Goal: Task Accomplishment & Management: Manage account settings

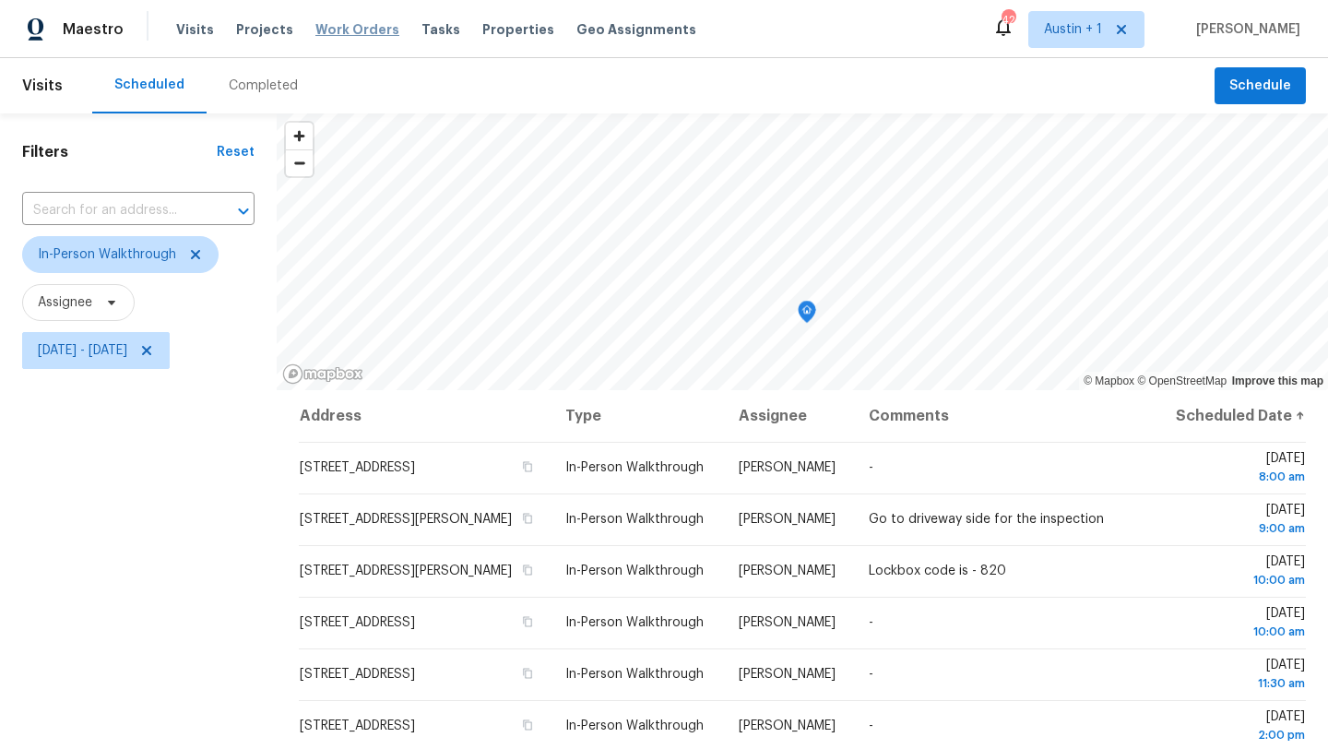
click at [341, 32] on span "Work Orders" at bounding box center [357, 29] width 84 height 18
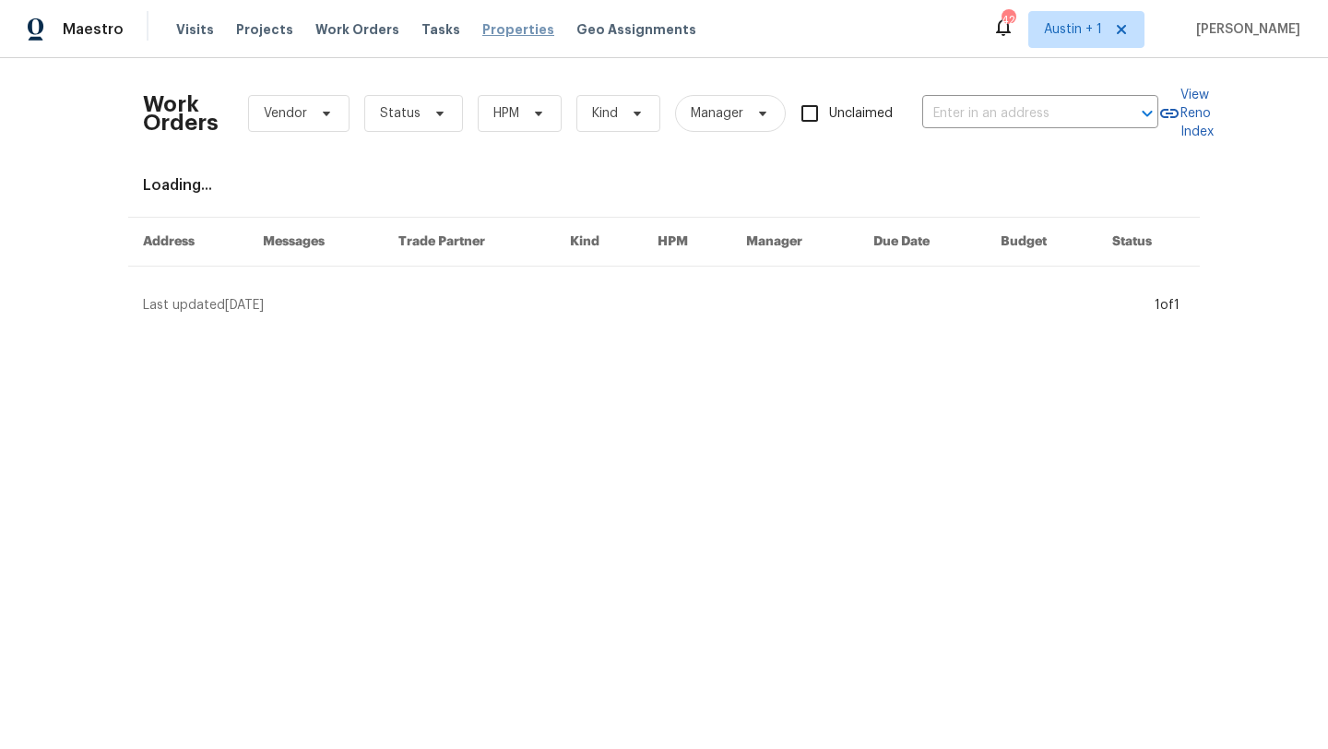
click at [492, 35] on span "Properties" at bounding box center [518, 29] width 72 height 18
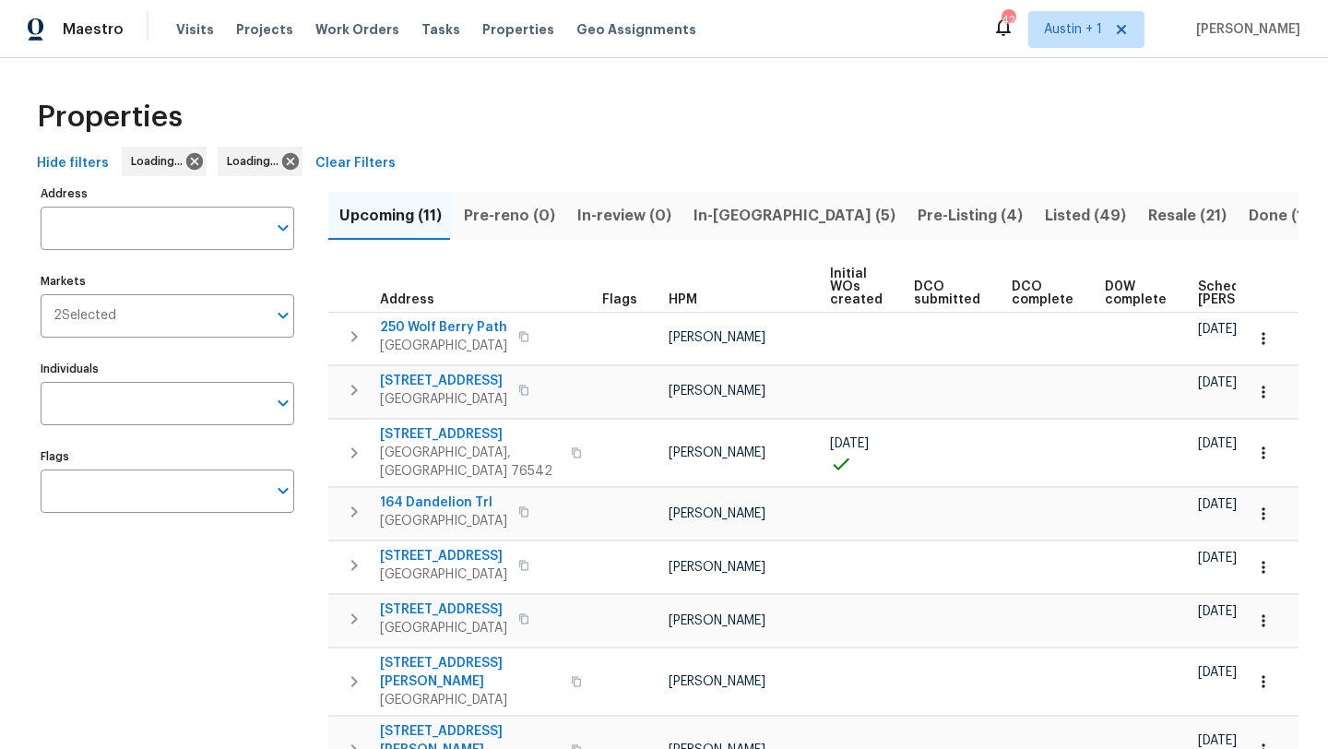
click at [746, 217] on span "In-reno (5)" at bounding box center [794, 216] width 202 height 26
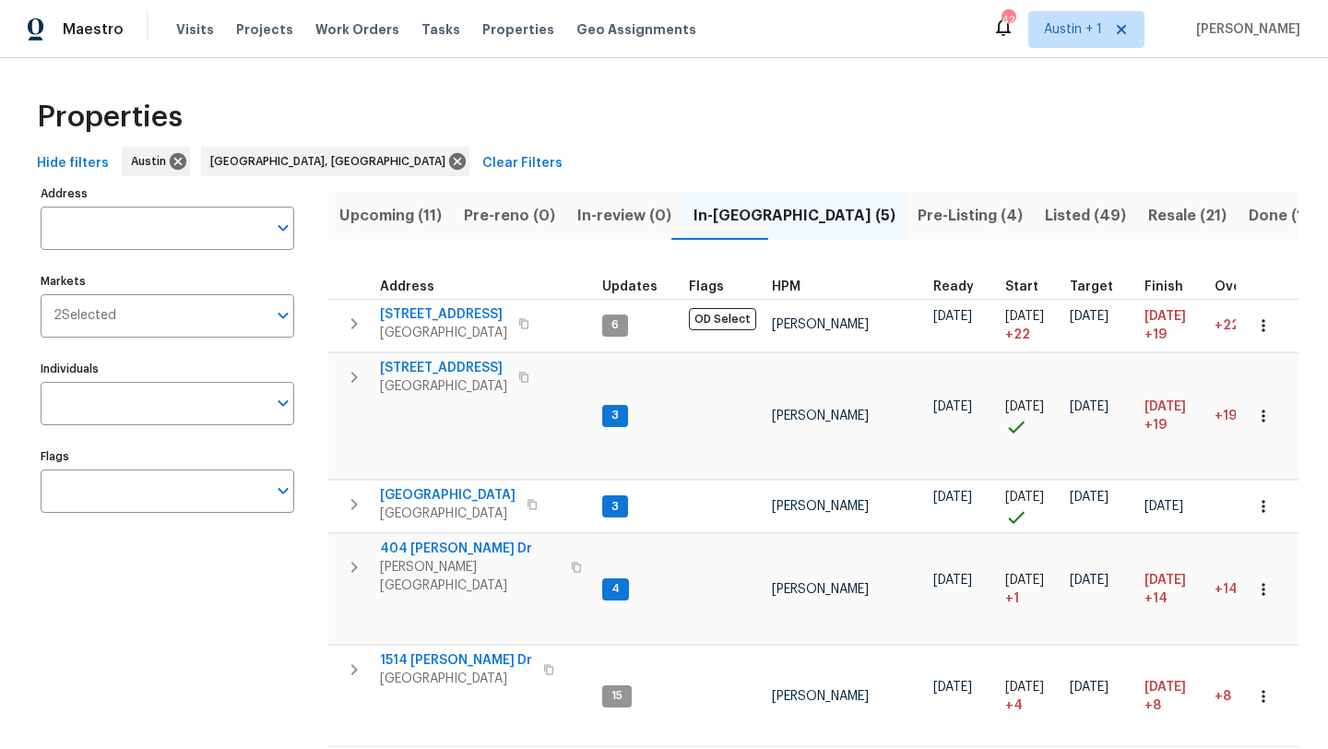
scroll to position [38, 0]
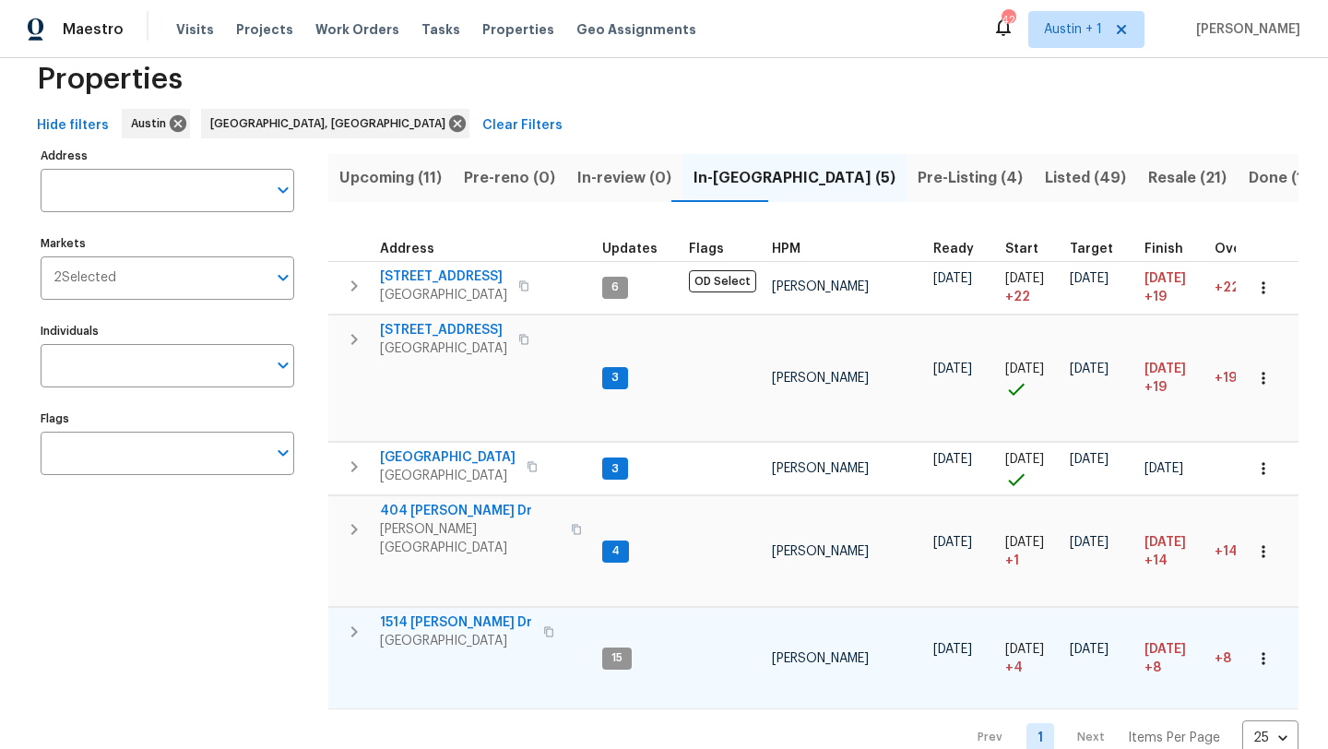
click at [421, 616] on span "1514 [PERSON_NAME] Dr" at bounding box center [456, 622] width 152 height 18
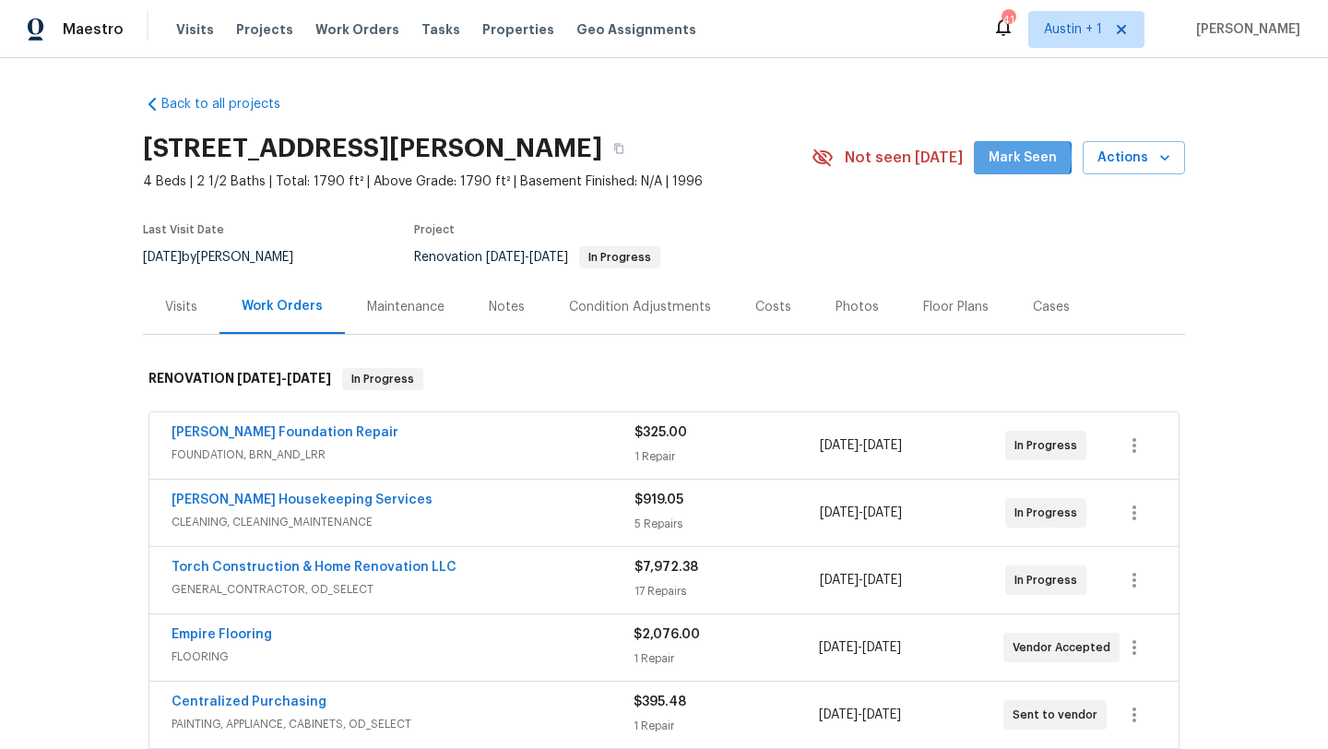
click at [1024, 158] on span "Mark Seen" at bounding box center [1022, 158] width 68 height 23
click at [489, 312] on div "Notes" at bounding box center [507, 307] width 36 height 18
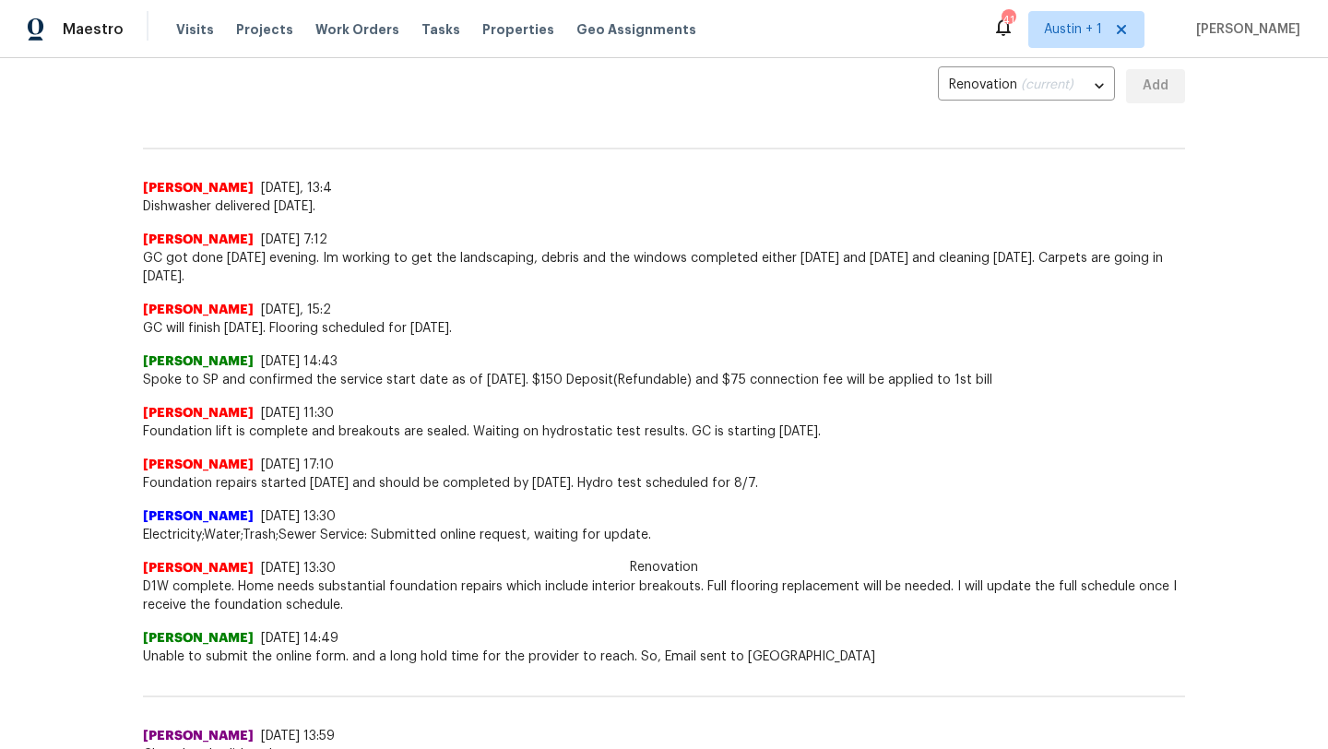
scroll to position [420, 0]
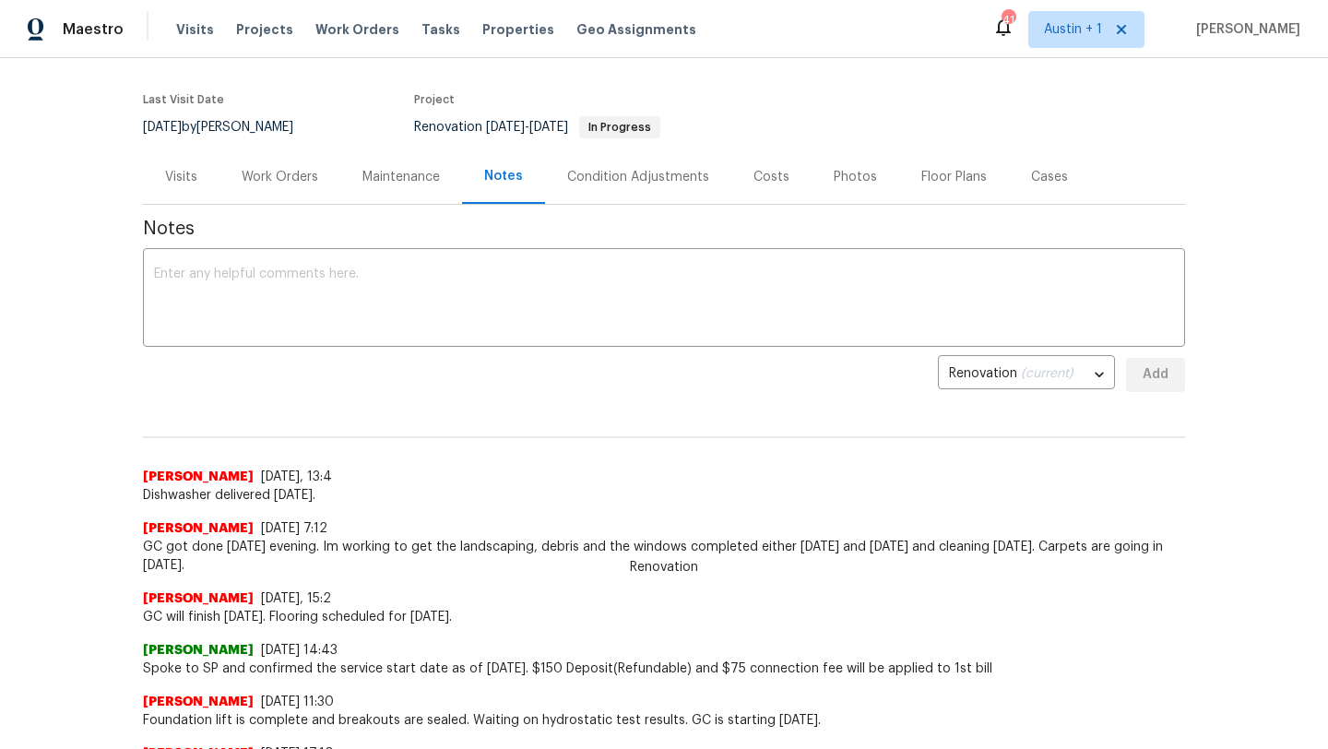
click at [758, 174] on div "Costs" at bounding box center [771, 177] width 36 height 18
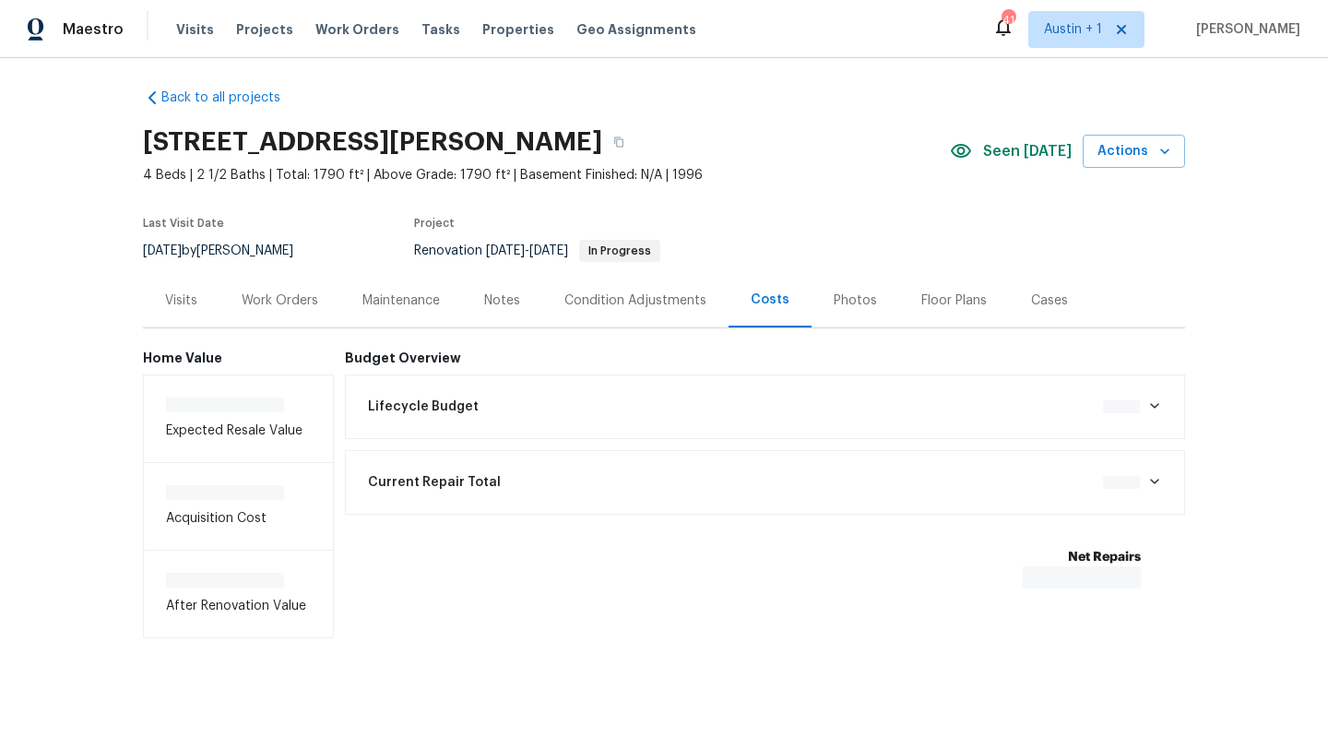
scroll to position [10, 0]
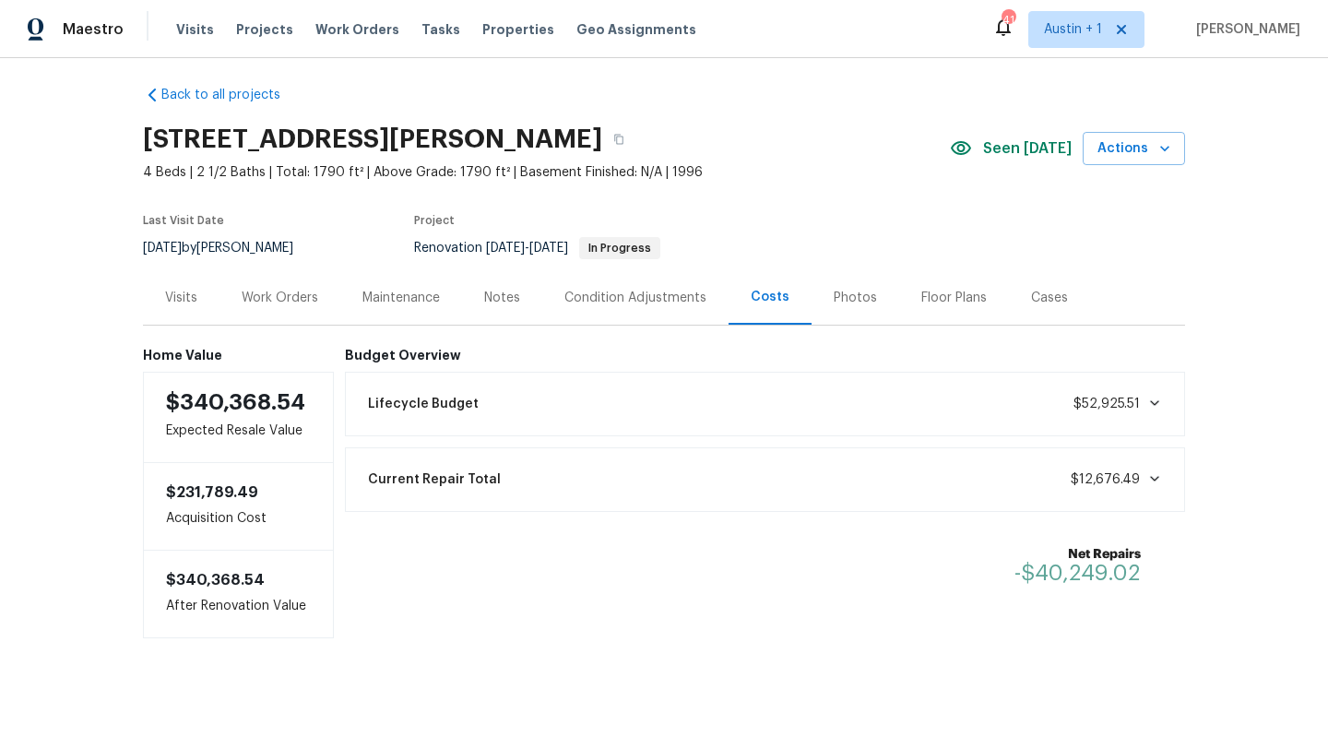
click at [290, 296] on div "Work Orders" at bounding box center [280, 298] width 77 height 18
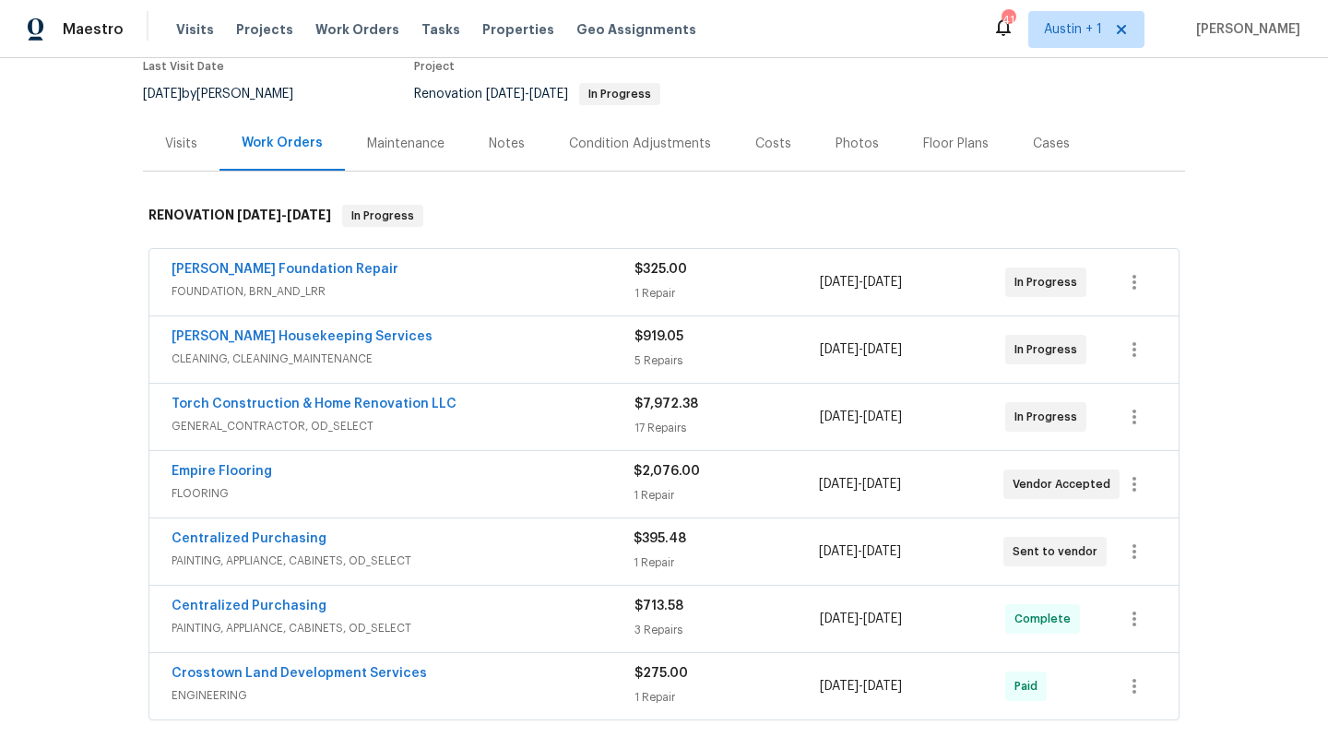
scroll to position [158, 0]
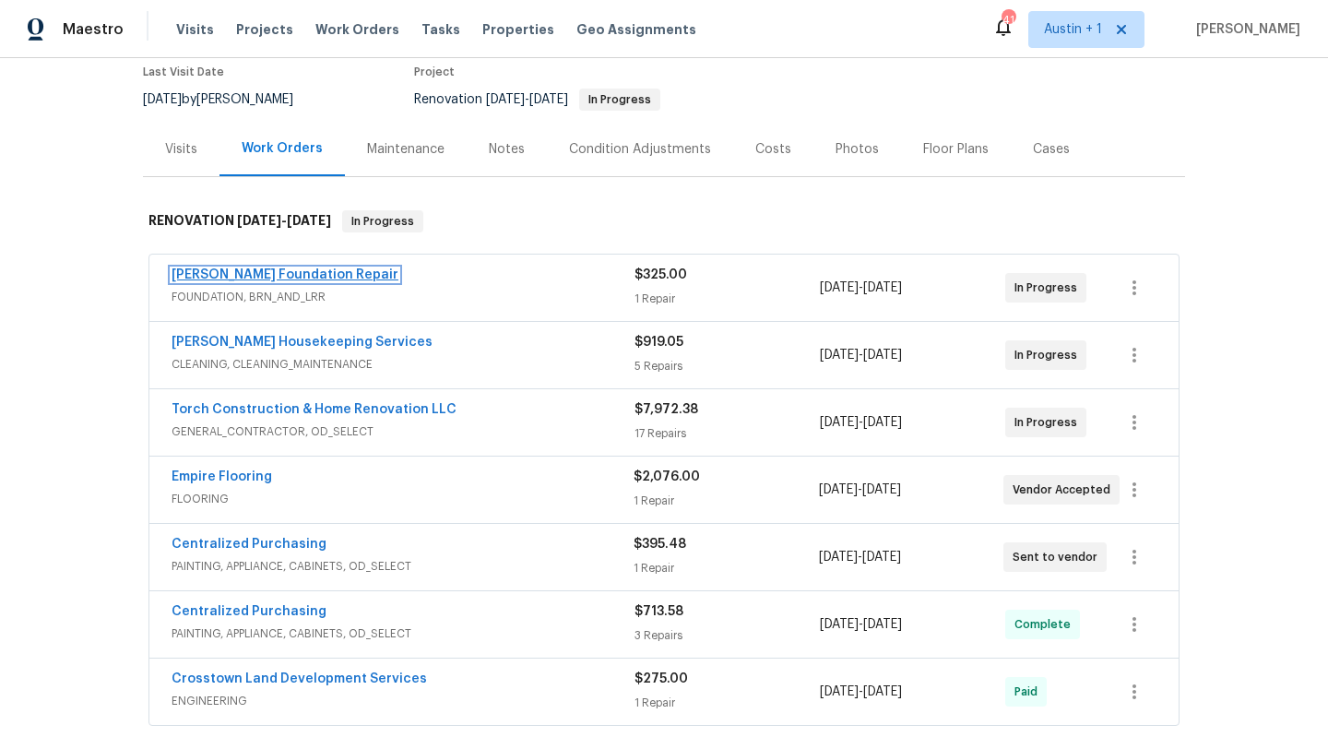
click at [326, 278] on link "[PERSON_NAME] Foundation Repair" at bounding box center [284, 274] width 227 height 13
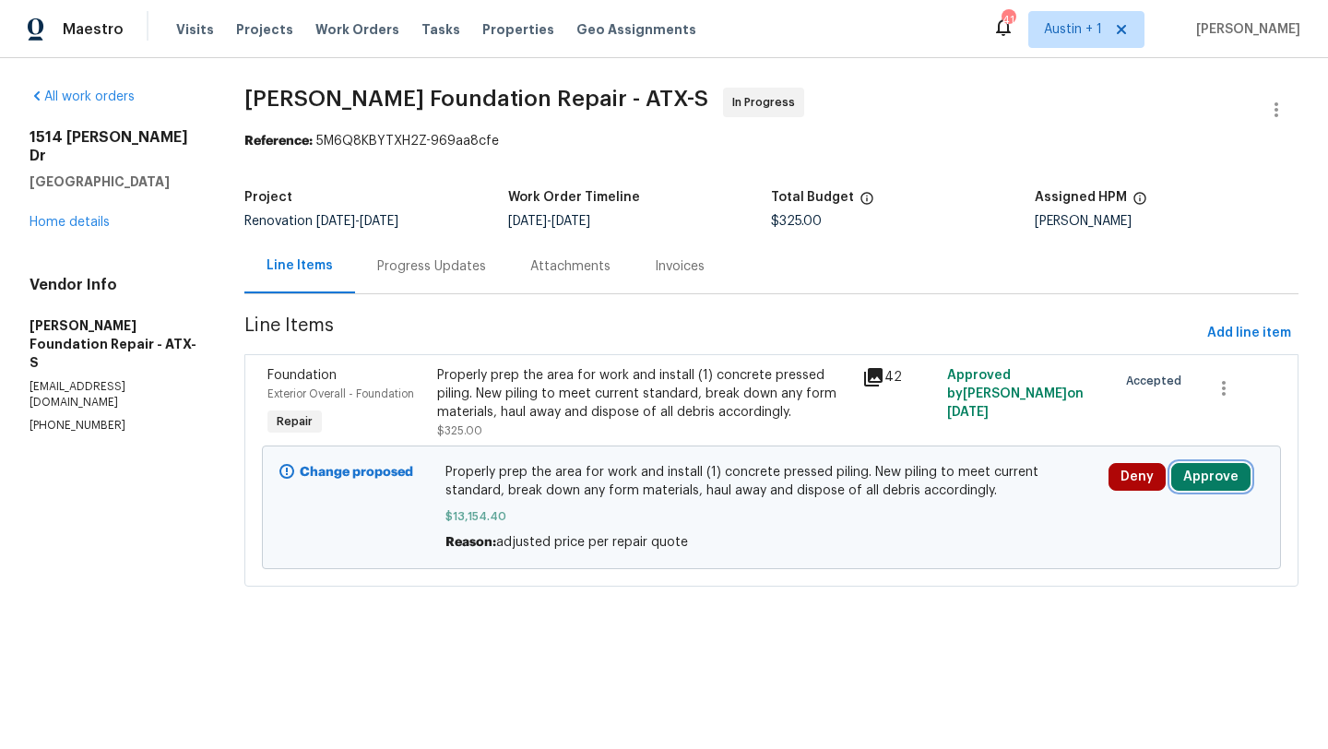
click at [1211, 480] on button "Approve" at bounding box center [1210, 477] width 79 height 28
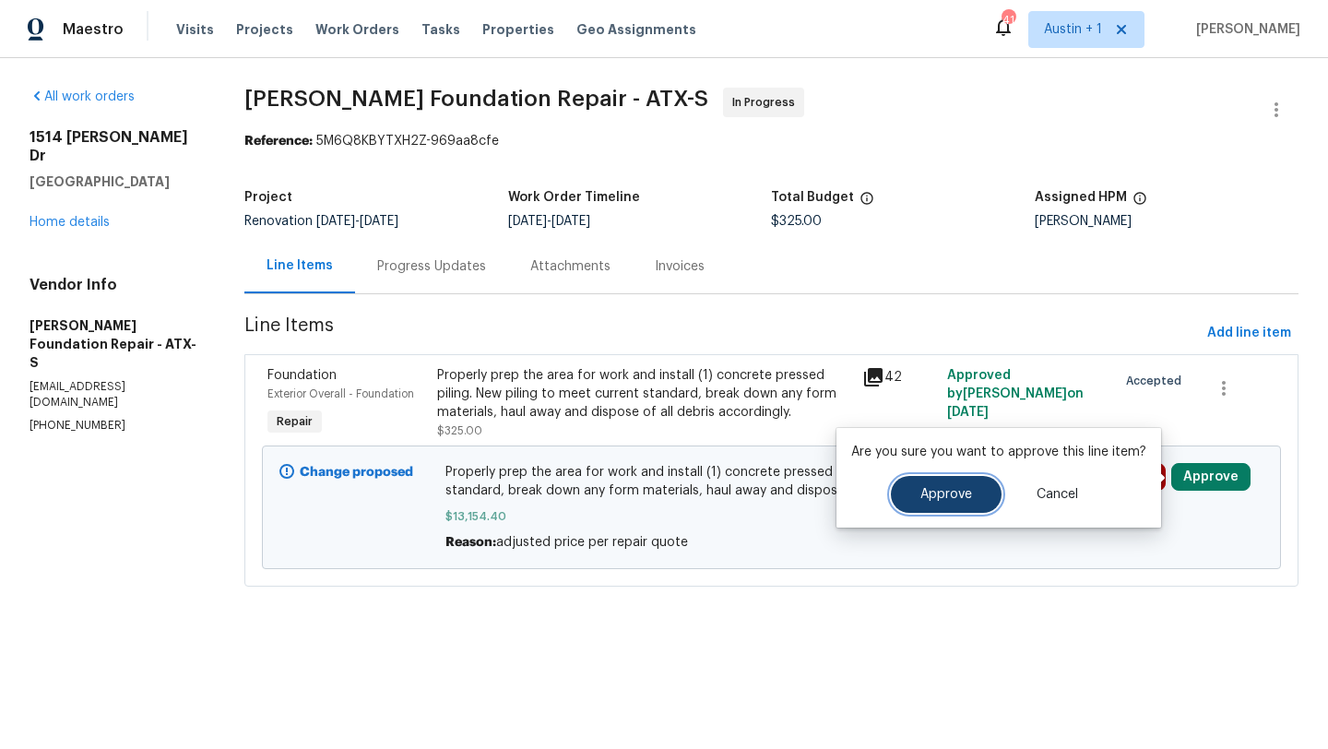
click at [949, 494] on span "Approve" at bounding box center [946, 495] width 52 height 14
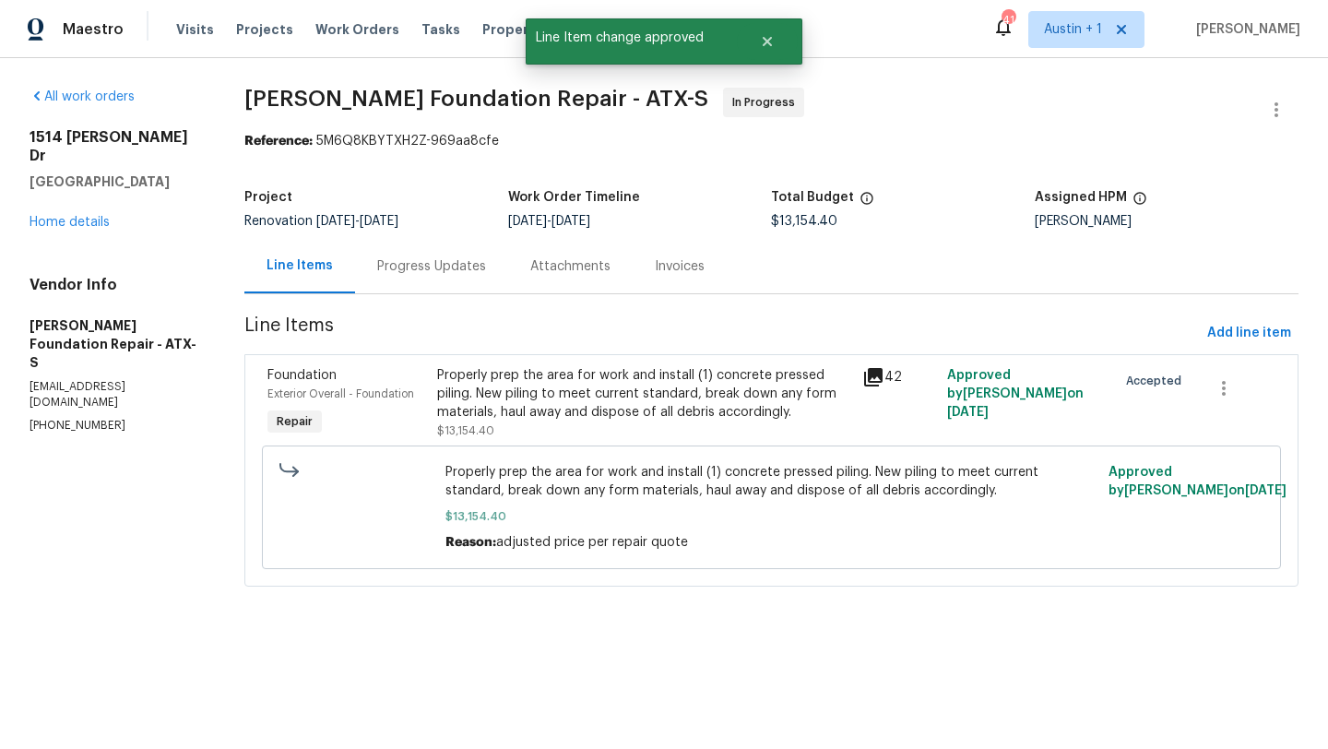
click at [85, 212] on div "[STREET_ADDRESS][PERSON_NAME] Home details" at bounding box center [115, 179] width 171 height 103
click at [84, 216] on link "Home details" at bounding box center [70, 222] width 80 height 13
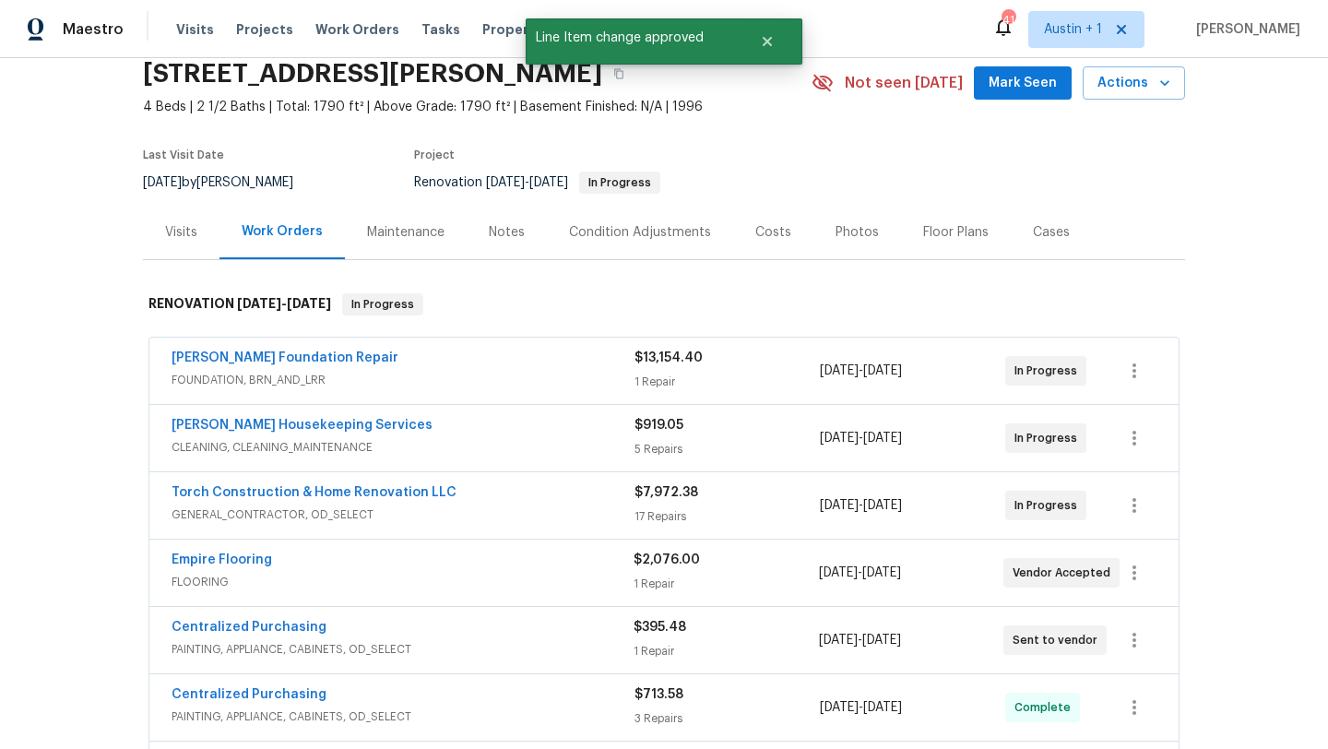
click at [764, 228] on div "Costs" at bounding box center [773, 232] width 36 height 18
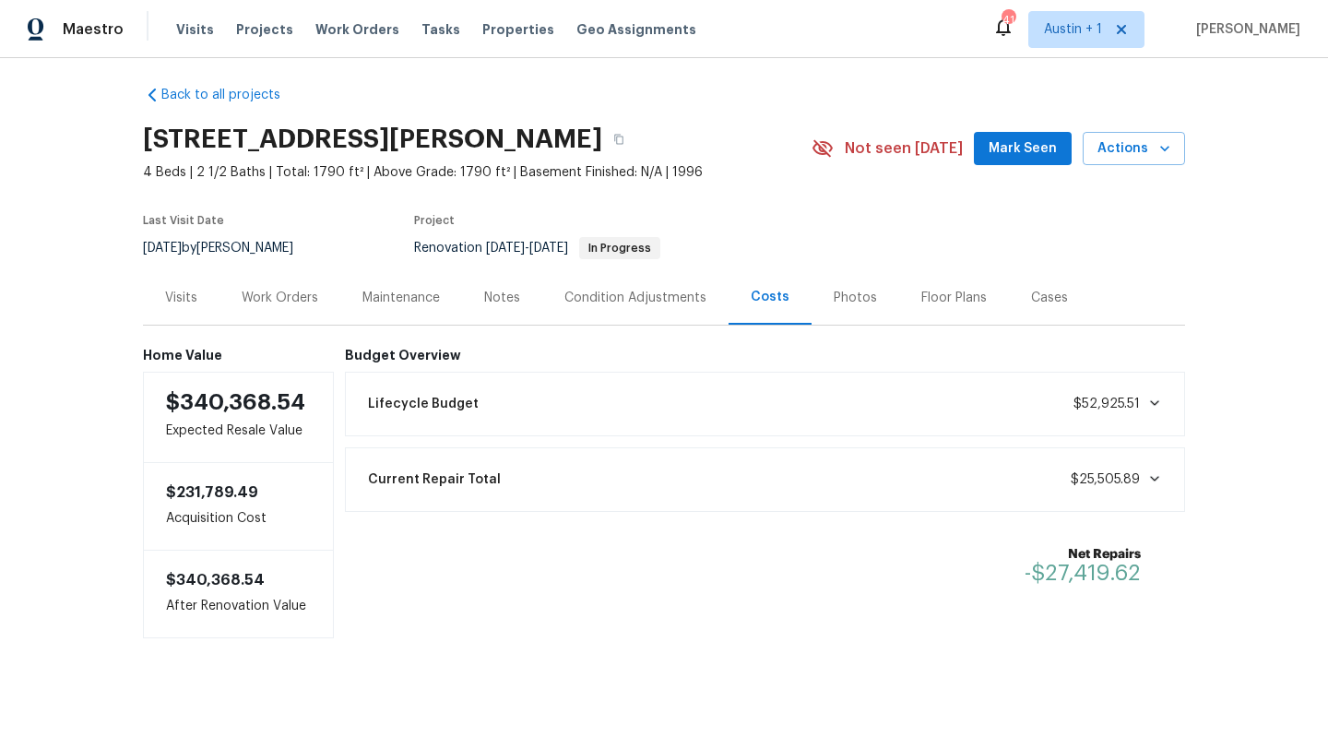
click at [505, 295] on div "Notes" at bounding box center [502, 298] width 36 height 18
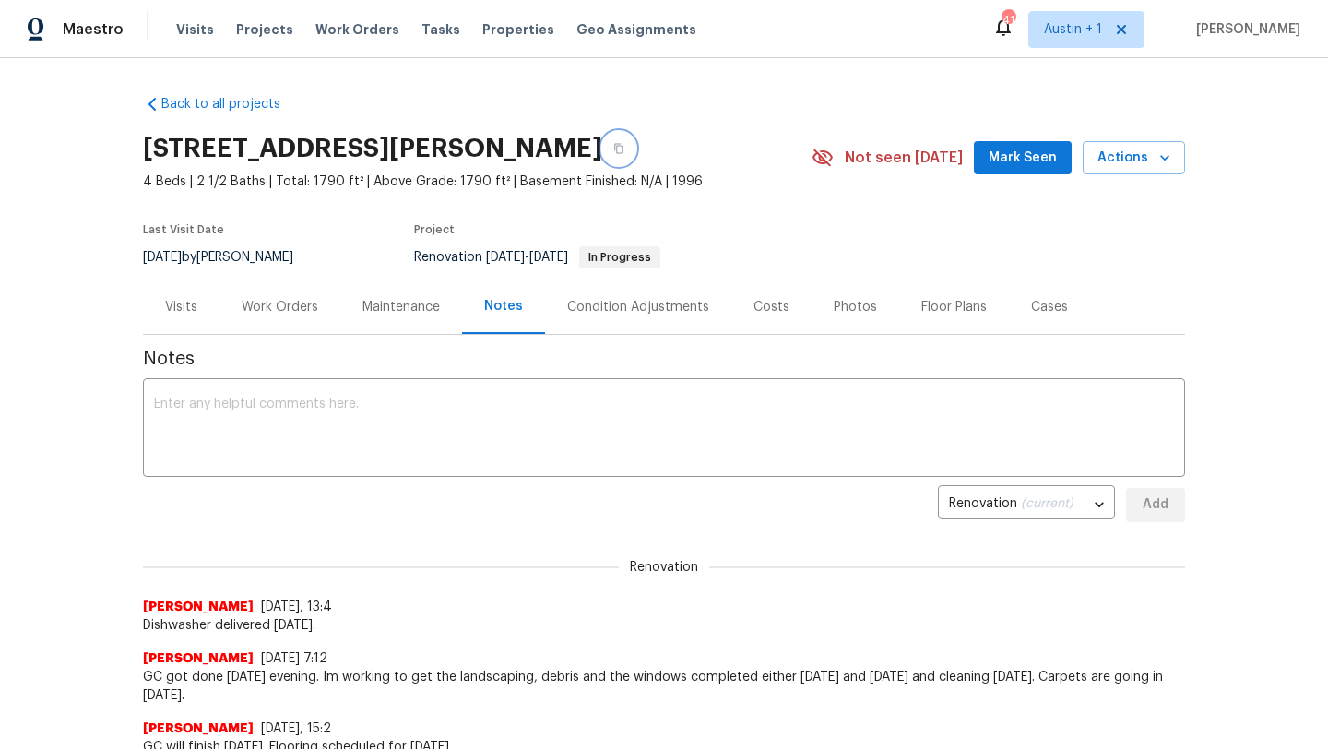
click at [624, 148] on icon "button" at bounding box center [618, 148] width 11 height 11
click at [290, 310] on div "Work Orders" at bounding box center [280, 307] width 77 height 18
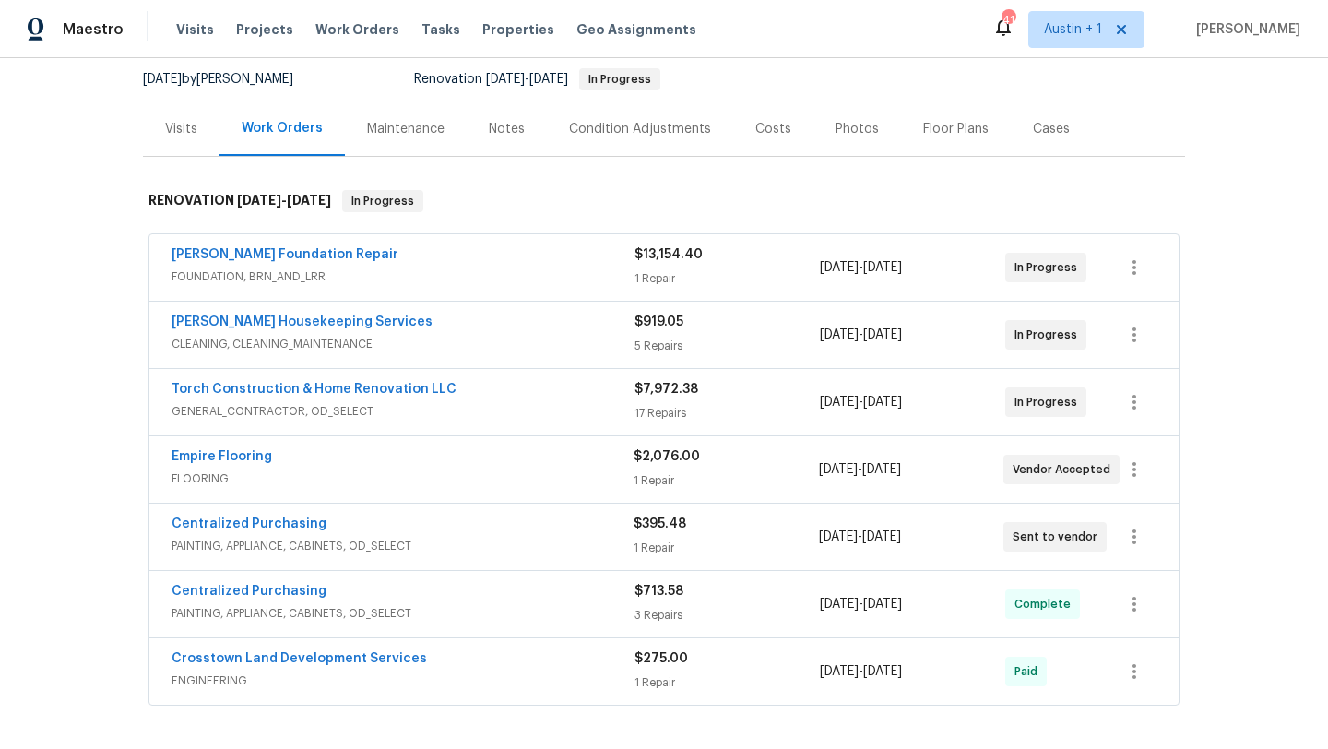
scroll to position [176, 0]
click at [775, 128] on div "Costs" at bounding box center [773, 131] width 36 height 18
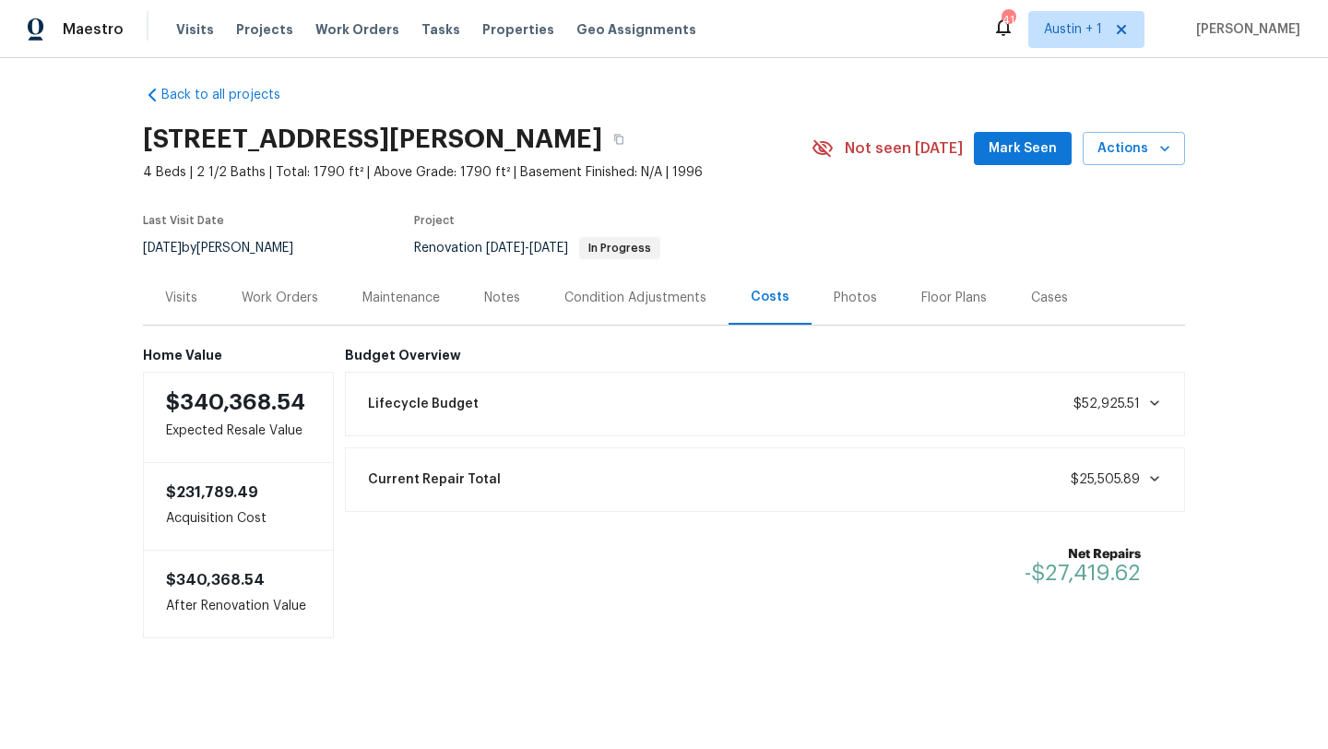
scroll to position [10, 0]
click at [287, 297] on div "Work Orders" at bounding box center [280, 298] width 77 height 18
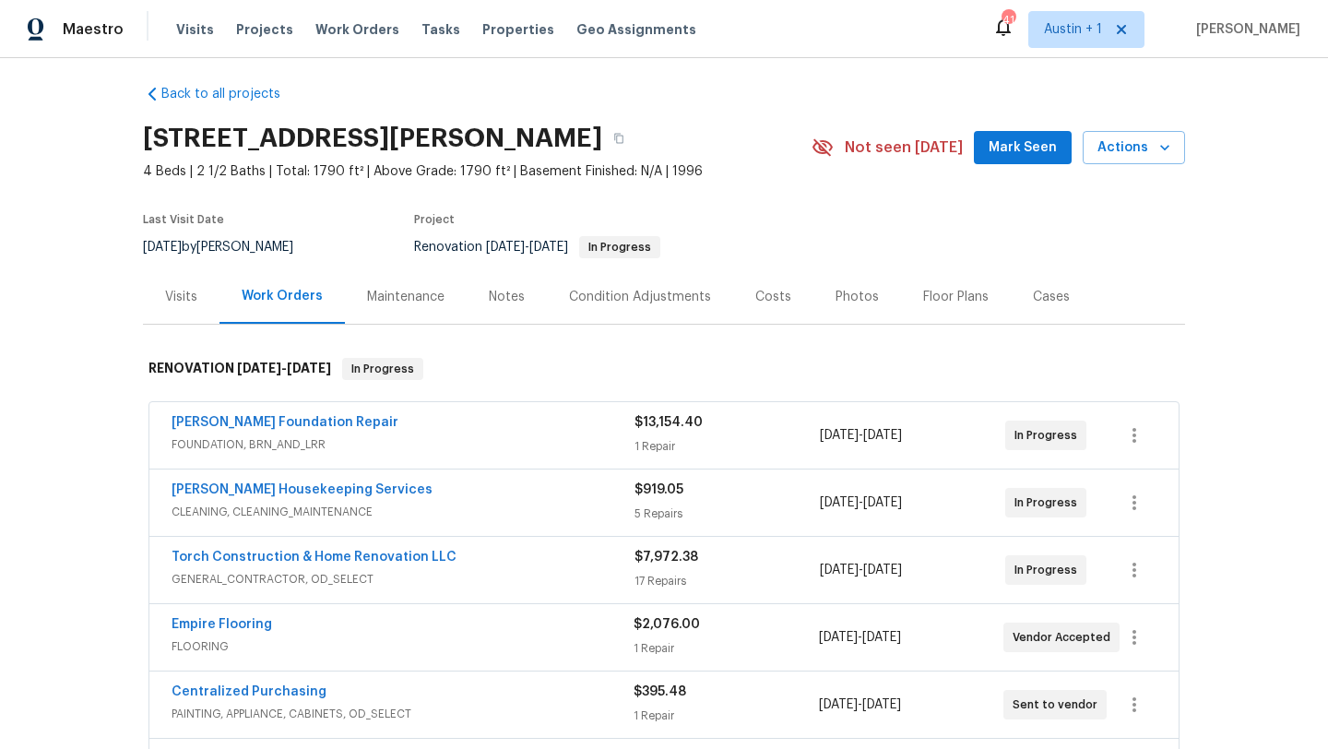
scroll to position [176, 0]
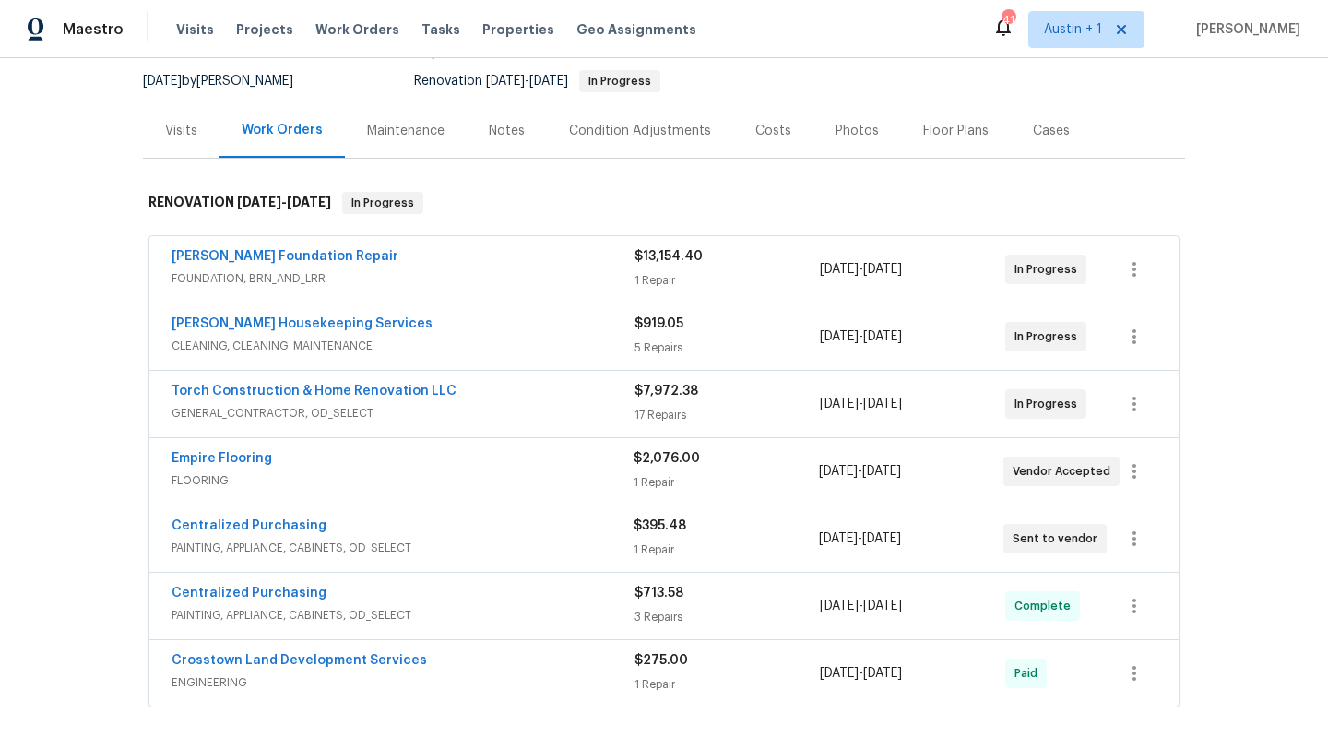
click at [507, 413] on span "GENERAL_CONTRACTOR, OD_SELECT" at bounding box center [402, 413] width 463 height 18
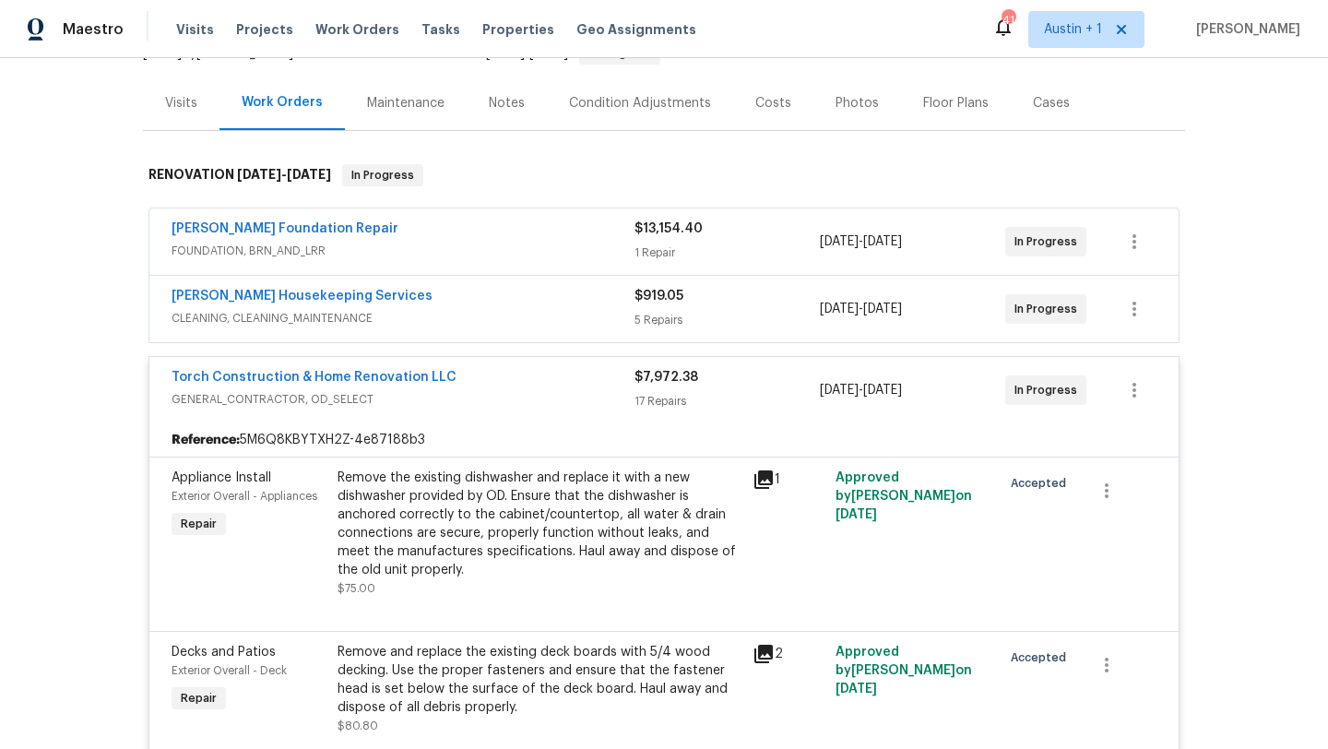
scroll to position [203, 0]
click at [766, 480] on icon at bounding box center [763, 480] width 22 height 22
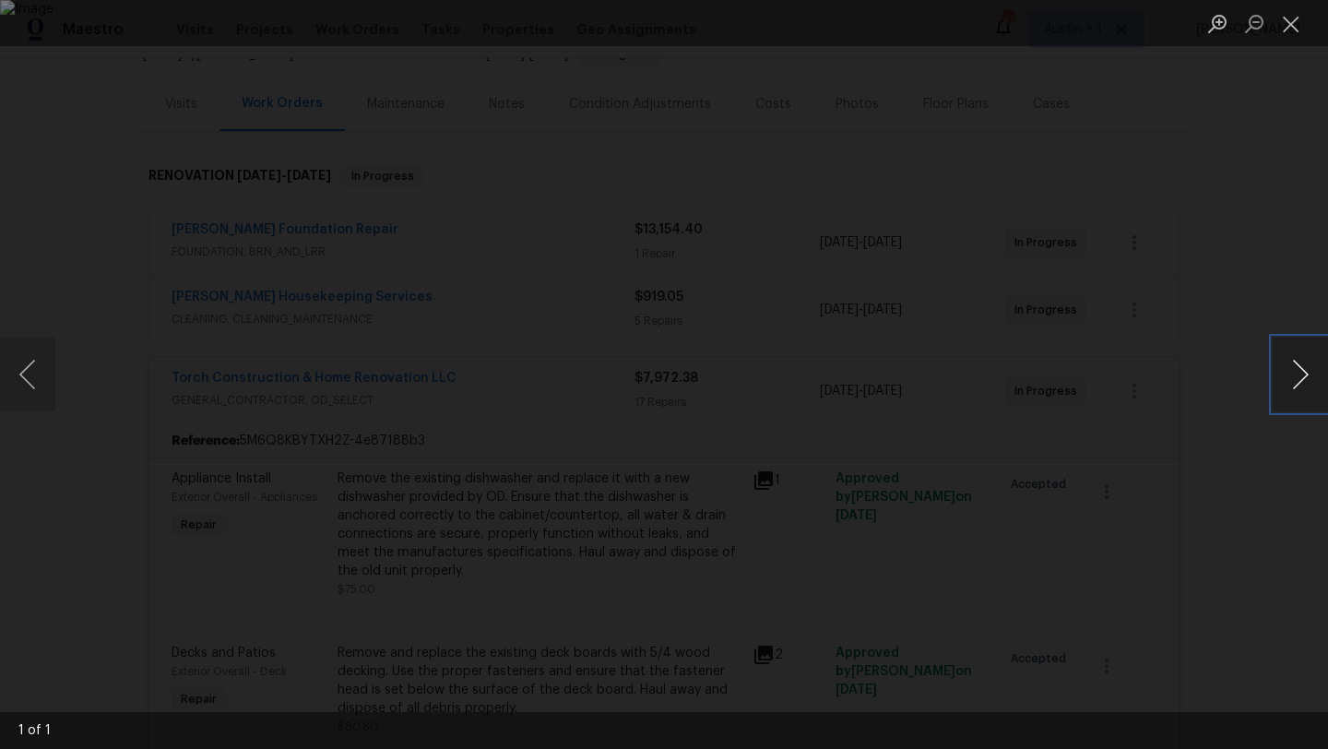
click at [1295, 371] on button "Next image" at bounding box center [1299, 374] width 55 height 74
click at [1293, 30] on button "Close lightbox" at bounding box center [1290, 23] width 37 height 32
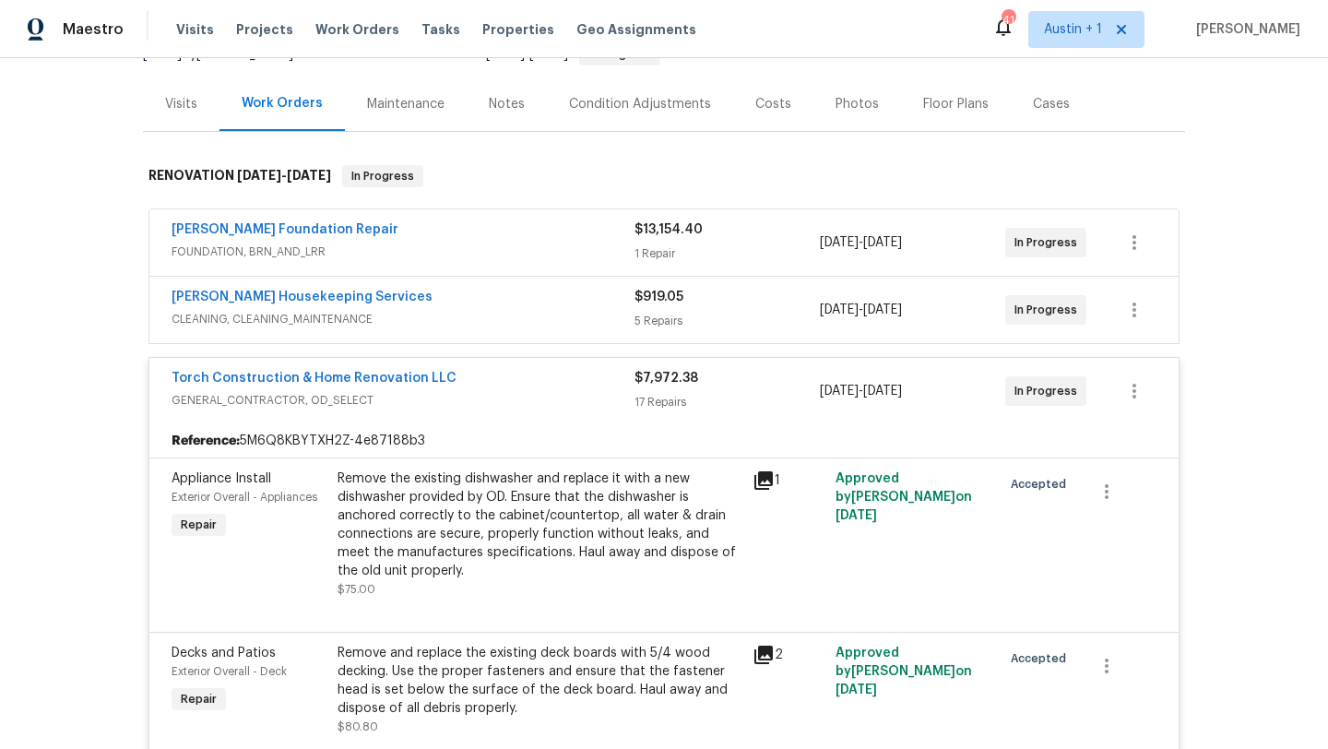
click at [497, 105] on div "Notes" at bounding box center [507, 104] width 36 height 18
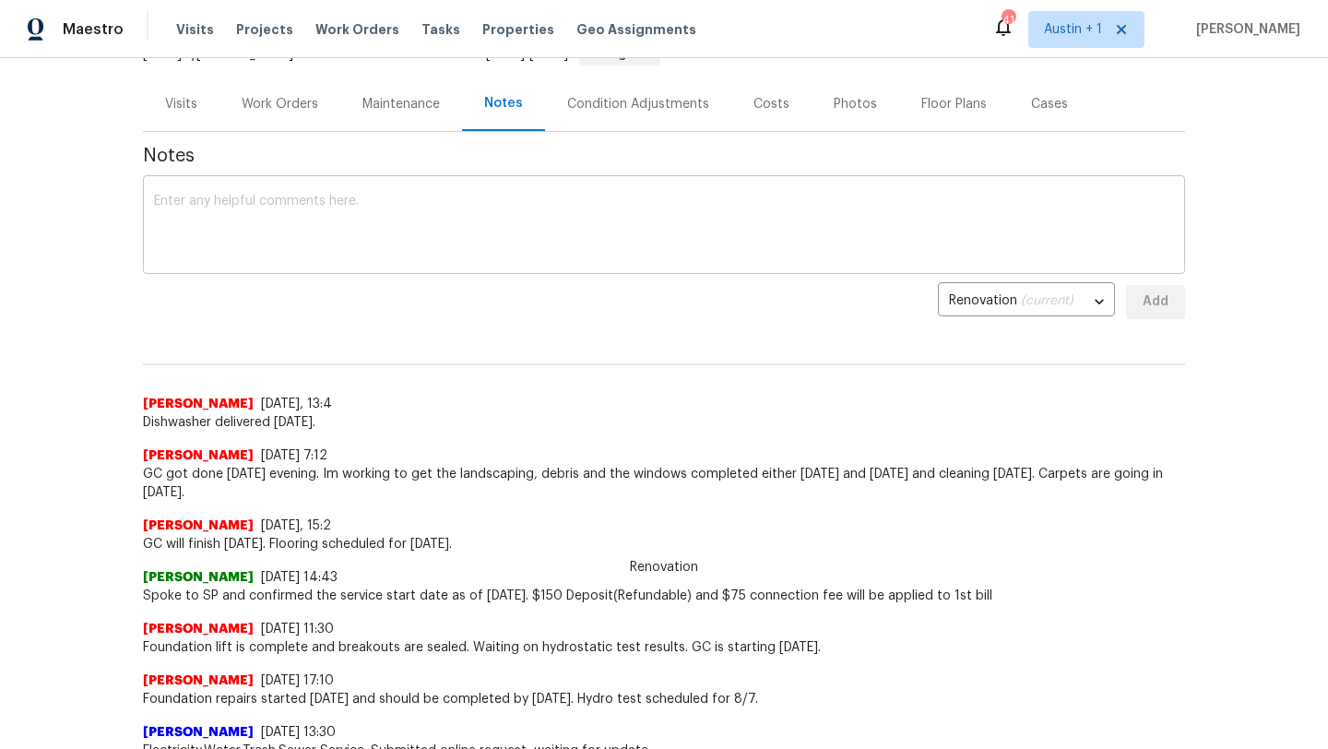
click at [313, 231] on textarea at bounding box center [664, 227] width 1020 height 65
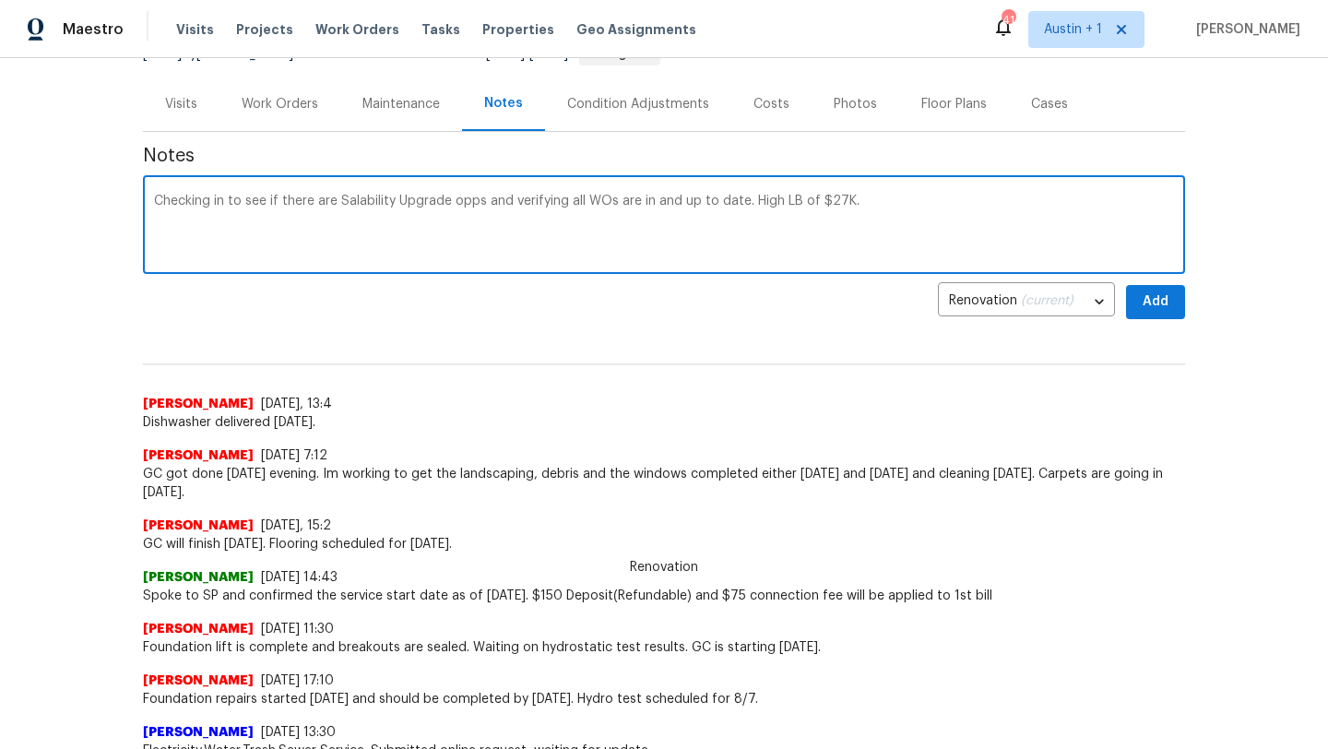
type textarea "Checking in to see if there are Salability Upgrade opps and verifying all WOs a…"
click at [1143, 300] on span "Add" at bounding box center [1156, 301] width 30 height 23
